Goal: Transaction & Acquisition: Purchase product/service

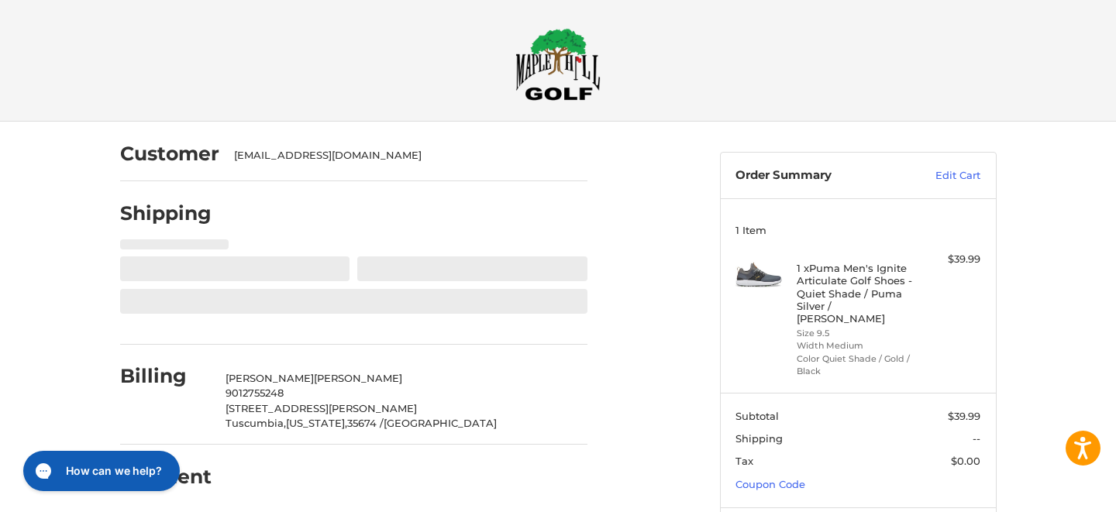
select select "**"
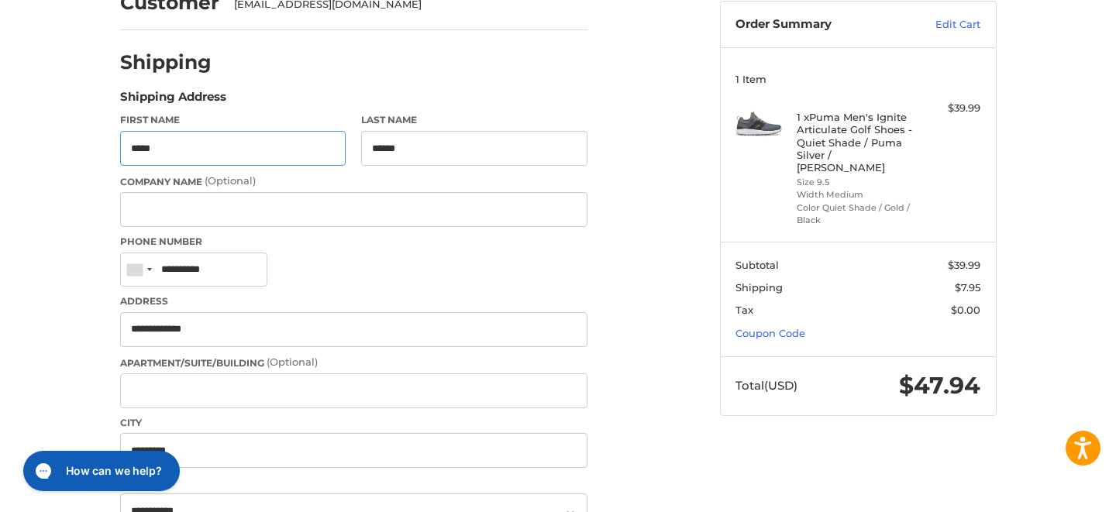
scroll to position [154, 0]
click at [762, 326] on link "Coupon Code" at bounding box center [771, 332] width 70 height 12
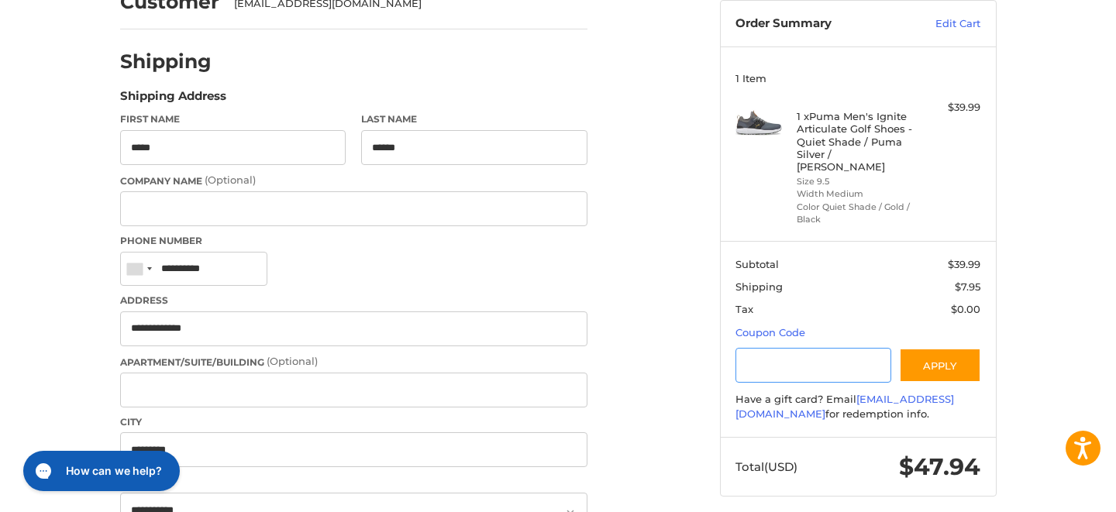
click at [781, 351] on input "Gift Certificate or Coupon Code" at bounding box center [814, 365] width 156 height 35
type input "*********"
click at [934, 364] on button "Apply" at bounding box center [940, 365] width 82 height 35
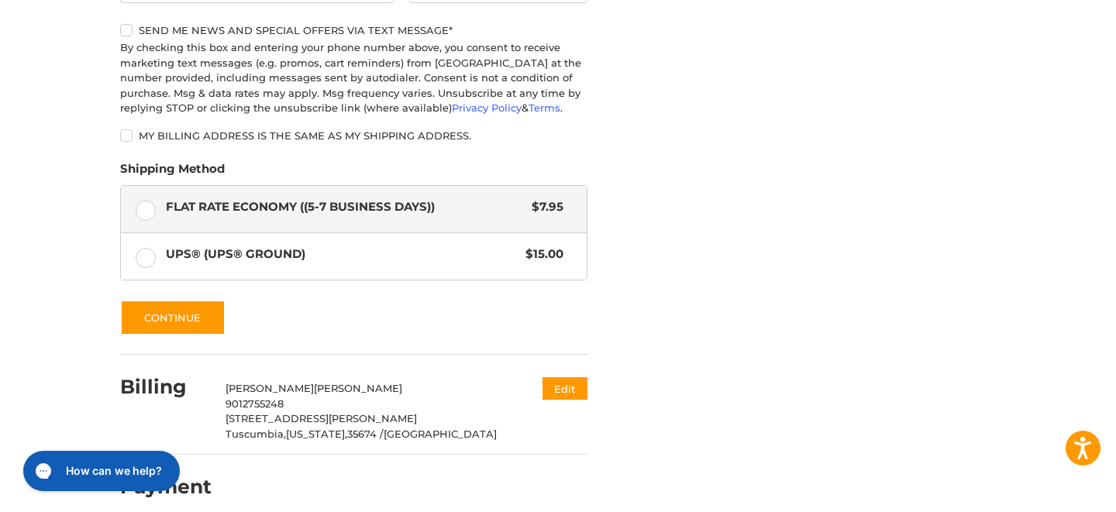
scroll to position [757, 0]
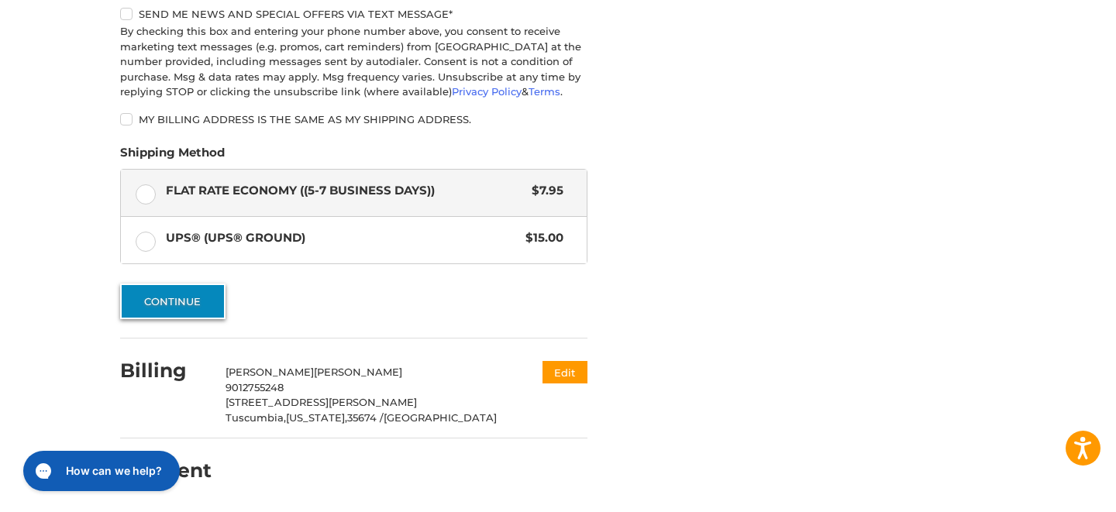
click at [197, 302] on button "Continue" at bounding box center [172, 302] width 105 height 36
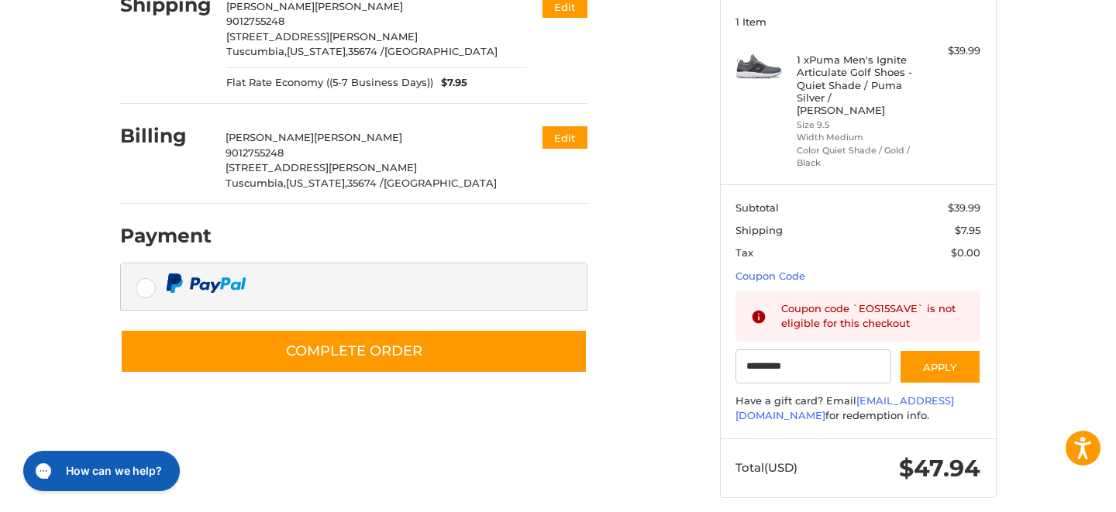
scroll to position [215, 0]
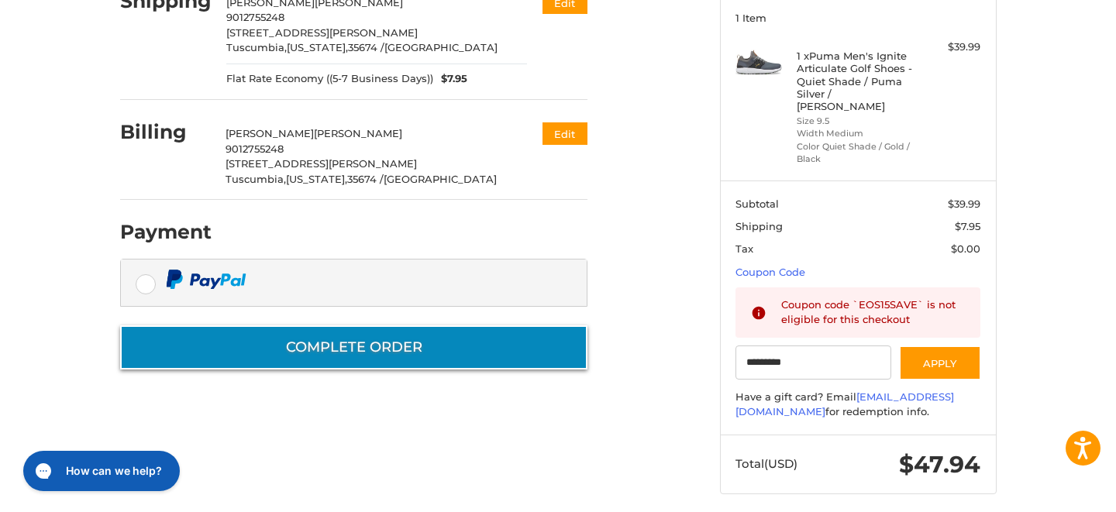
click at [392, 350] on button "Complete order" at bounding box center [354, 348] width 468 height 44
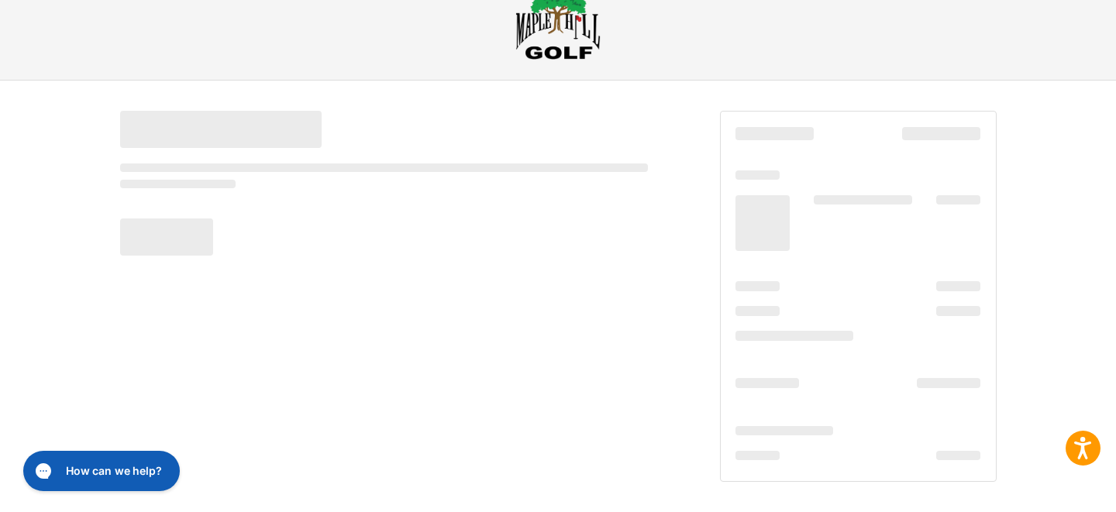
scroll to position [43, 0]
